Goal: Information Seeking & Learning: Find specific fact

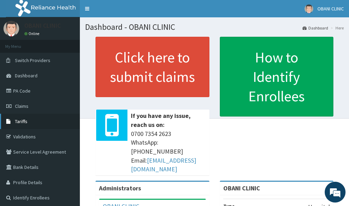
click at [29, 125] on link "Tariffs" at bounding box center [40, 121] width 80 height 15
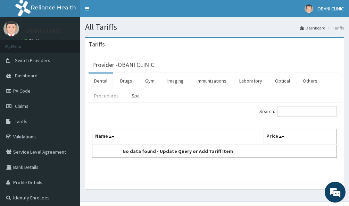
click at [100, 98] on link "Procedures" at bounding box center [106, 95] width 36 height 15
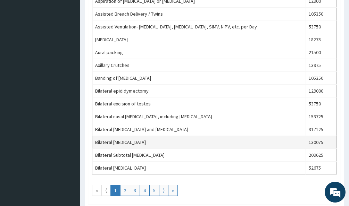
scroll to position [625, 0]
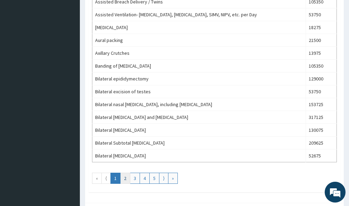
click at [127, 183] on link "2" at bounding box center [125, 178] width 10 height 11
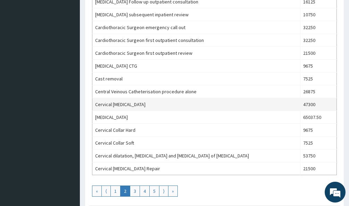
scroll to position [624, 0]
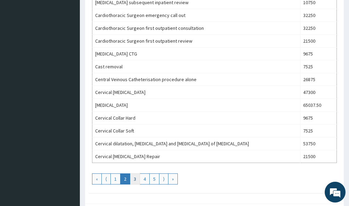
click at [133, 180] on link "3" at bounding box center [135, 179] width 10 height 11
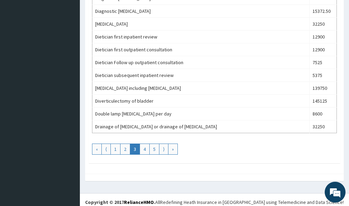
scroll to position [673, 0]
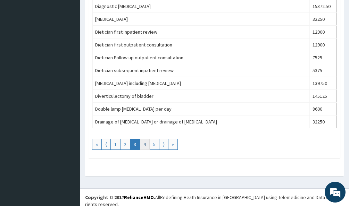
click at [145, 144] on link "4" at bounding box center [144, 144] width 10 height 11
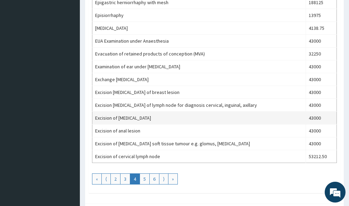
scroll to position [659, 0]
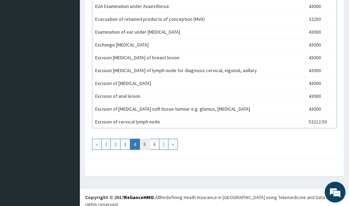
click at [145, 149] on link "5" at bounding box center [144, 144] width 10 height 11
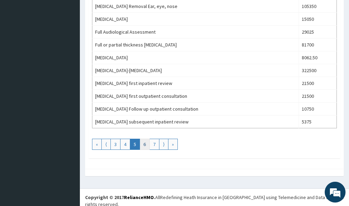
click at [144, 141] on link "6" at bounding box center [144, 144] width 10 height 11
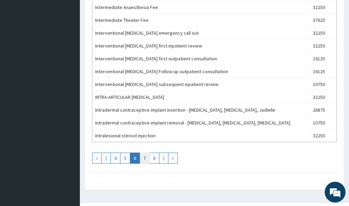
click at [146, 158] on link "7" at bounding box center [144, 158] width 10 height 11
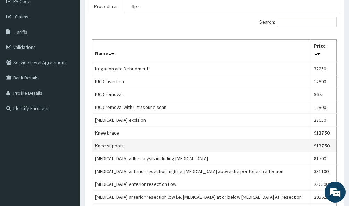
scroll to position [0, 0]
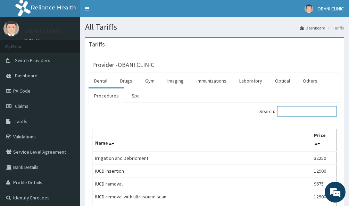
click at [297, 109] on input "Search:" at bounding box center [307, 111] width 60 height 10
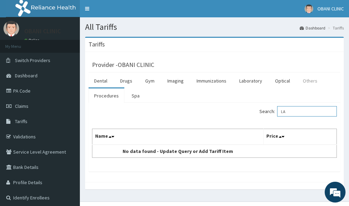
type input "L"
type input "H"
type input "C"
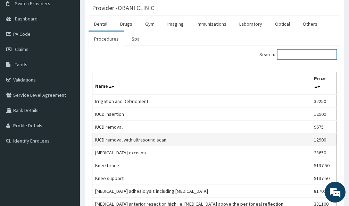
scroll to position [69, 0]
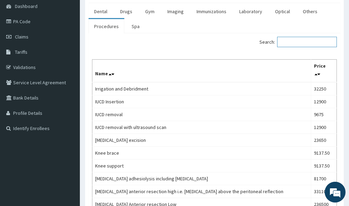
click at [307, 40] on input "Search:" at bounding box center [307, 42] width 60 height 10
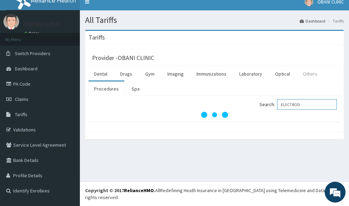
scroll to position [13, 0]
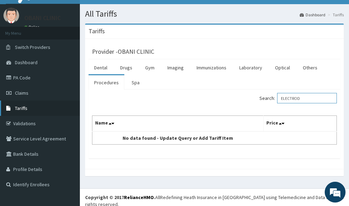
type input "ELECTROD"
click at [45, 113] on link "Tariffs" at bounding box center [40, 108] width 80 height 15
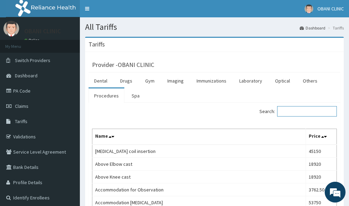
click at [299, 113] on input "Search:" at bounding box center [307, 111] width 60 height 10
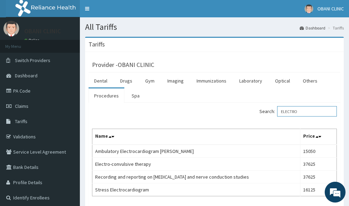
type input "ELECTRO"
